Goal: Browse casually: Explore the website without a specific task or goal

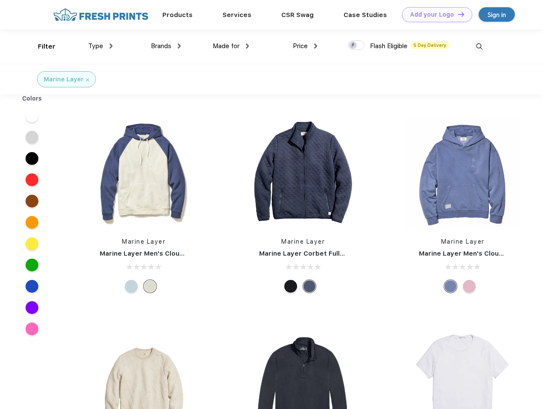
scroll to position [0, 0]
click at [434, 14] on link "Add your Logo Design Tool" at bounding box center [437, 14] width 70 height 15
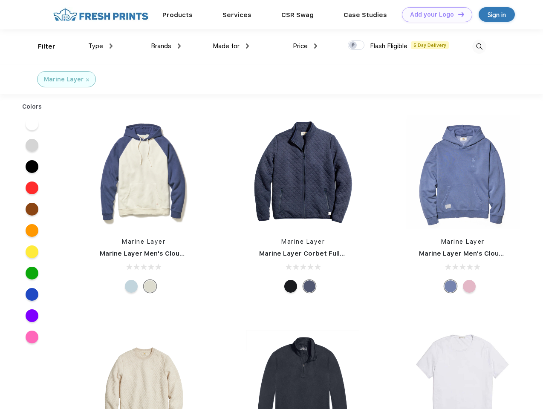
click at [0, 0] on div "Design Tool" at bounding box center [0, 0] width 0 height 0
click at [457, 14] on link "Add your Logo Design Tool" at bounding box center [437, 14] width 70 height 15
click at [41, 46] on div "Filter" at bounding box center [46, 47] width 17 height 10
click at [101, 46] on span "Type" at bounding box center [95, 46] width 15 height 8
click at [166, 46] on span "Brands" at bounding box center [161, 46] width 20 height 8
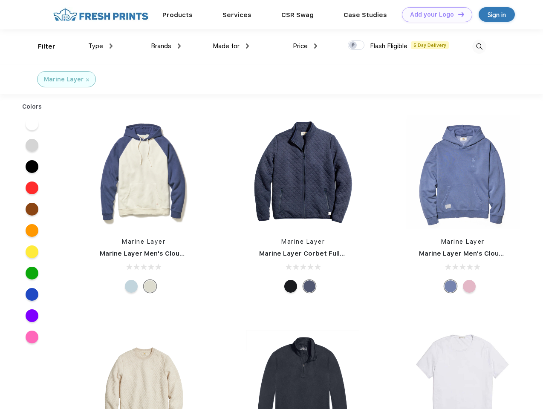
click at [231, 46] on span "Made for" at bounding box center [226, 46] width 27 height 8
click at [305, 46] on span "Price" at bounding box center [300, 46] width 15 height 8
click at [356, 46] on div at bounding box center [356, 44] width 17 height 9
click at [353, 46] on input "checkbox" at bounding box center [351, 43] width 6 height 6
click at [479, 46] on img at bounding box center [479, 47] width 14 height 14
